Goal: Task Accomplishment & Management: Manage account settings

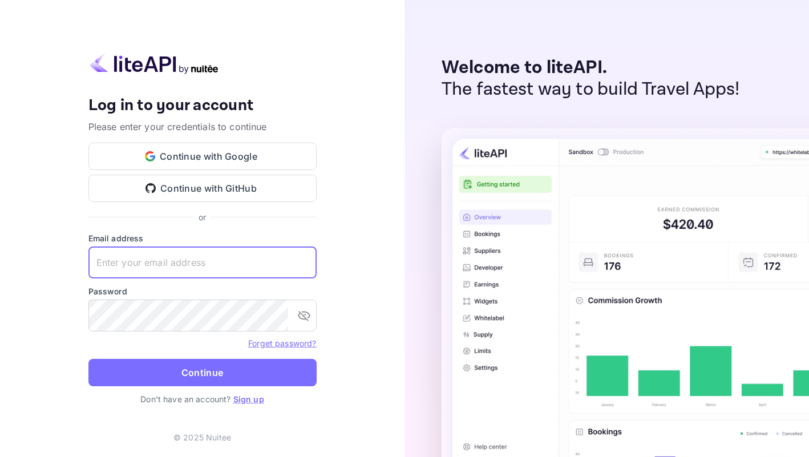
click at [141, 269] on input "text" at bounding box center [202, 262] width 228 height 32
click at [125, 152] on button "Continue with Google" at bounding box center [202, 156] width 228 height 27
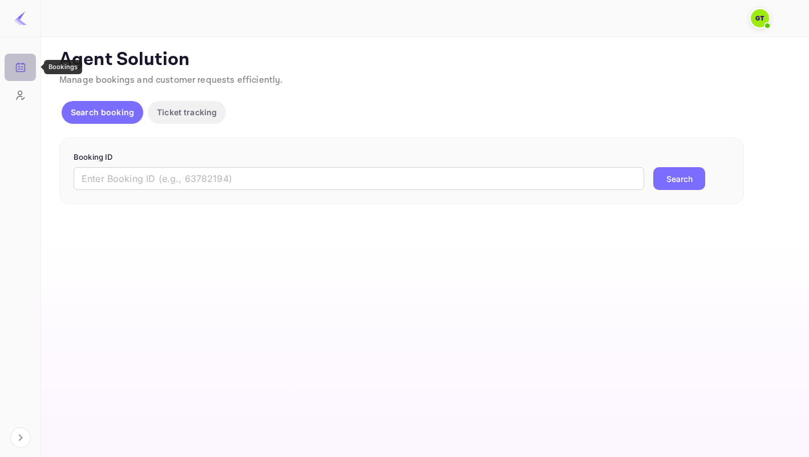
click at [18, 71] on icon "Bookings" at bounding box center [20, 67] width 11 height 11
click at [20, 14] on img at bounding box center [21, 18] width 14 height 14
click at [19, 22] on img at bounding box center [21, 18] width 14 height 14
click at [18, 72] on icon "Bookings" at bounding box center [20, 67] width 11 height 11
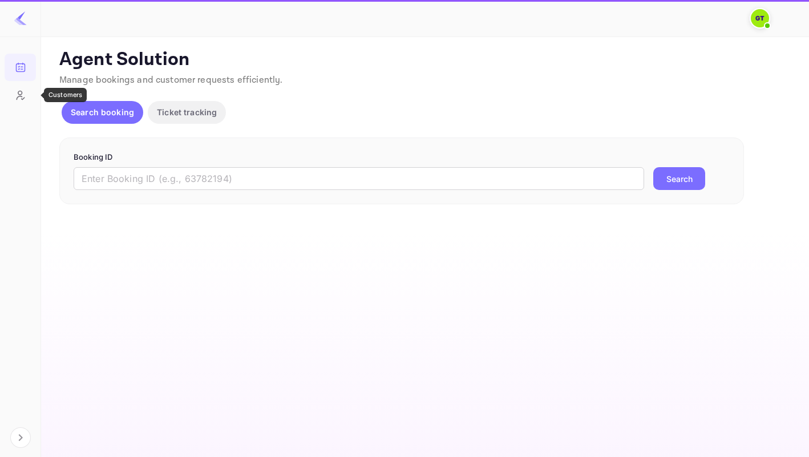
click at [22, 98] on icon "Customers" at bounding box center [20, 95] width 11 height 11
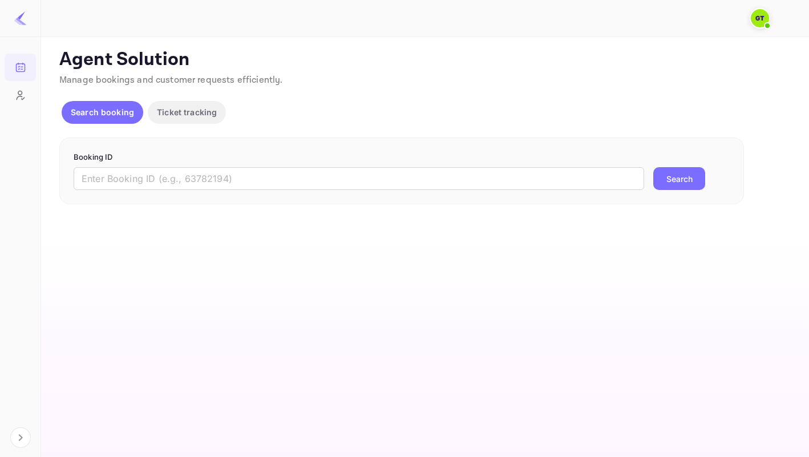
click at [749, 26] on span at bounding box center [759, 18] width 21 height 21
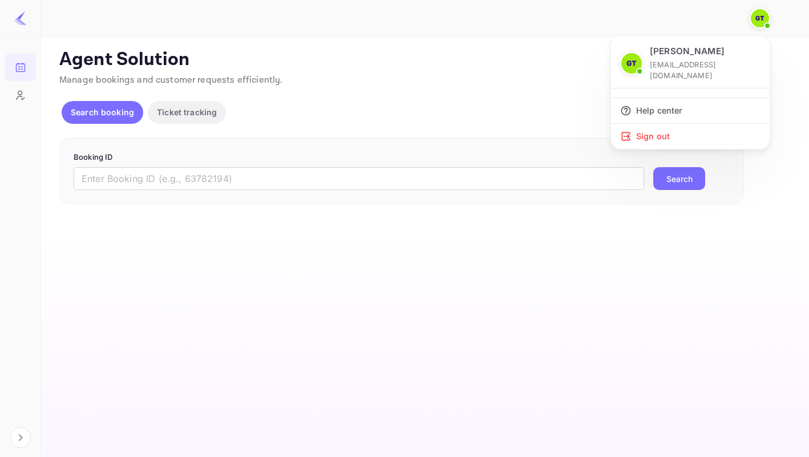
click at [24, 436] on div at bounding box center [404, 228] width 809 height 457
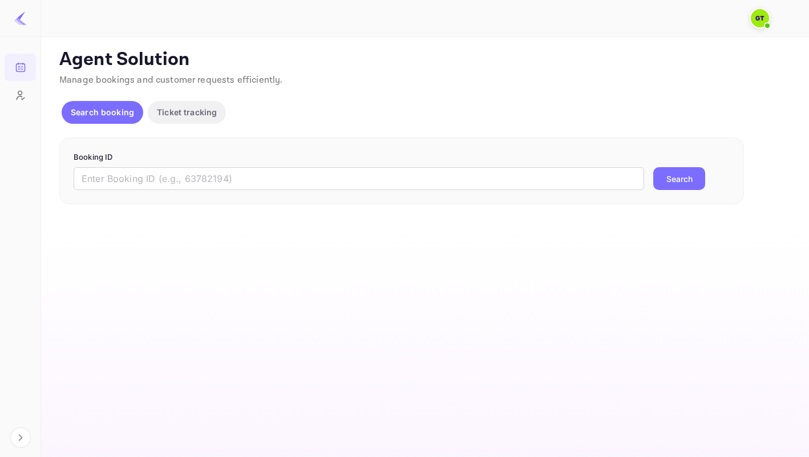
click at [24, 436] on icon "Expand navigation" at bounding box center [21, 438] width 14 height 14
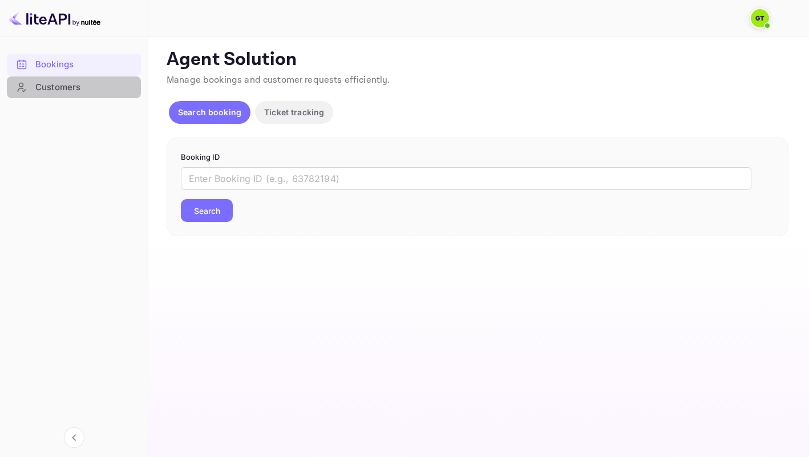
click at [43, 87] on div "Customers" at bounding box center [85, 87] width 100 height 13
click at [762, 18] on img at bounding box center [760, 18] width 18 height 18
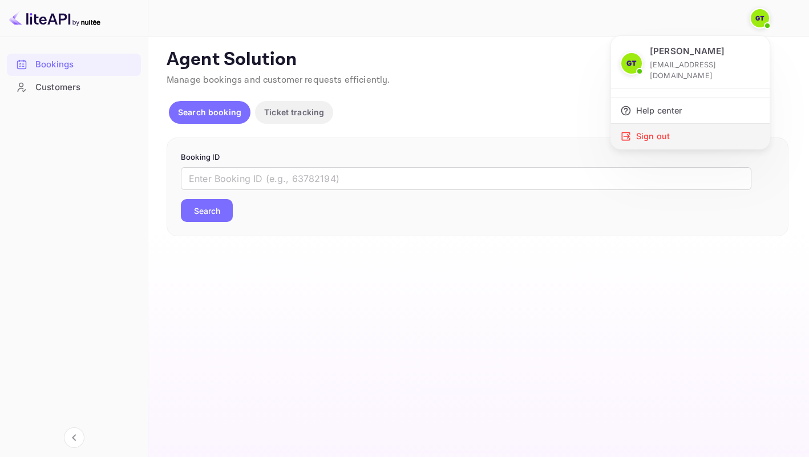
click at [650, 131] on div "Sign out" at bounding box center [690, 136] width 159 height 25
